Goal: Navigation & Orientation: Find specific page/section

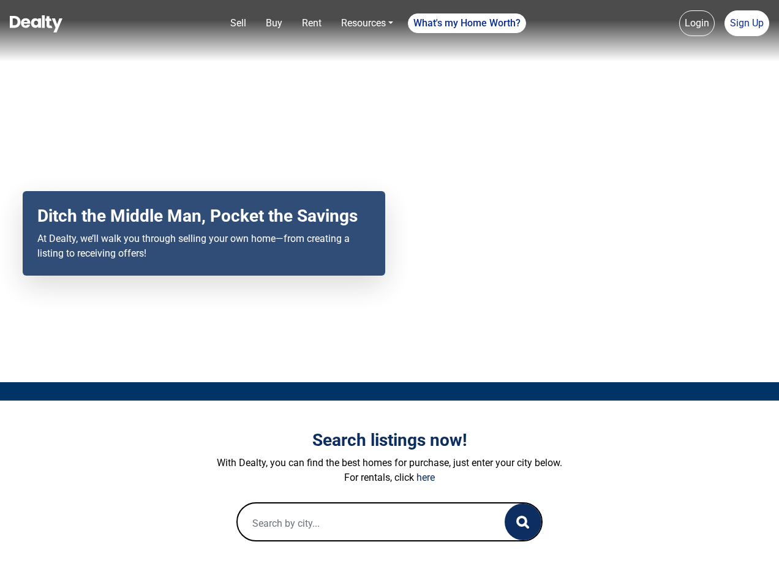
click at [390, 294] on div "Your browser does not support the video tag. Ditch the Middle Man, Pocket the S…" at bounding box center [389, 191] width 779 height 382
click at [238, 23] on link "Sell" at bounding box center [238, 23] width 26 height 25
click at [274, 23] on nav "Sell Buy Rent Resources Loan Calculator Loan Options Find an agent What's my Ho…" at bounding box center [389, 30] width 779 height 61
click at [312, 23] on link "Rent" at bounding box center [311, 23] width 29 height 25
click at [367, 23] on link "Resources" at bounding box center [367, 23] width 62 height 25
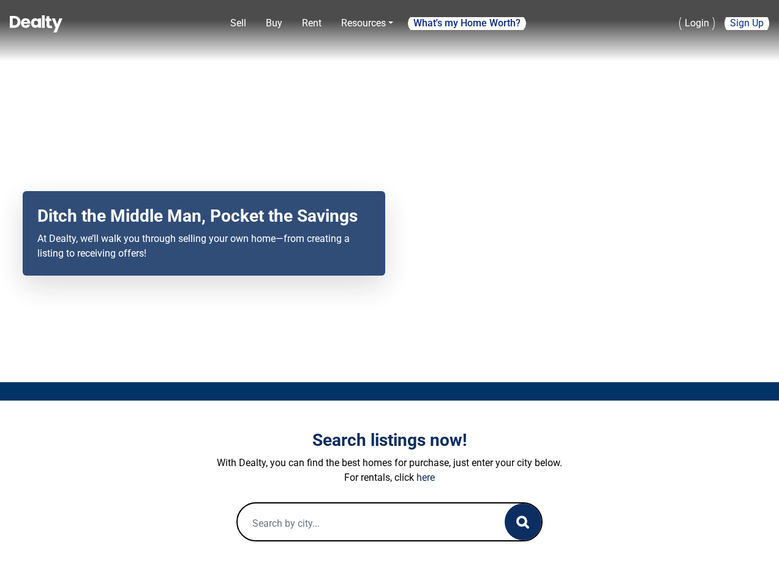
click at [467, 23] on link "What's my Home Worth?" at bounding box center [467, 23] width 118 height 20
click at [697, 23] on link "Login" at bounding box center [697, 23] width 36 height 26
click at [747, 23] on link "Sign Up" at bounding box center [747, 23] width 45 height 26
click at [523, 522] on icon "button" at bounding box center [522, 522] width 13 height 13
